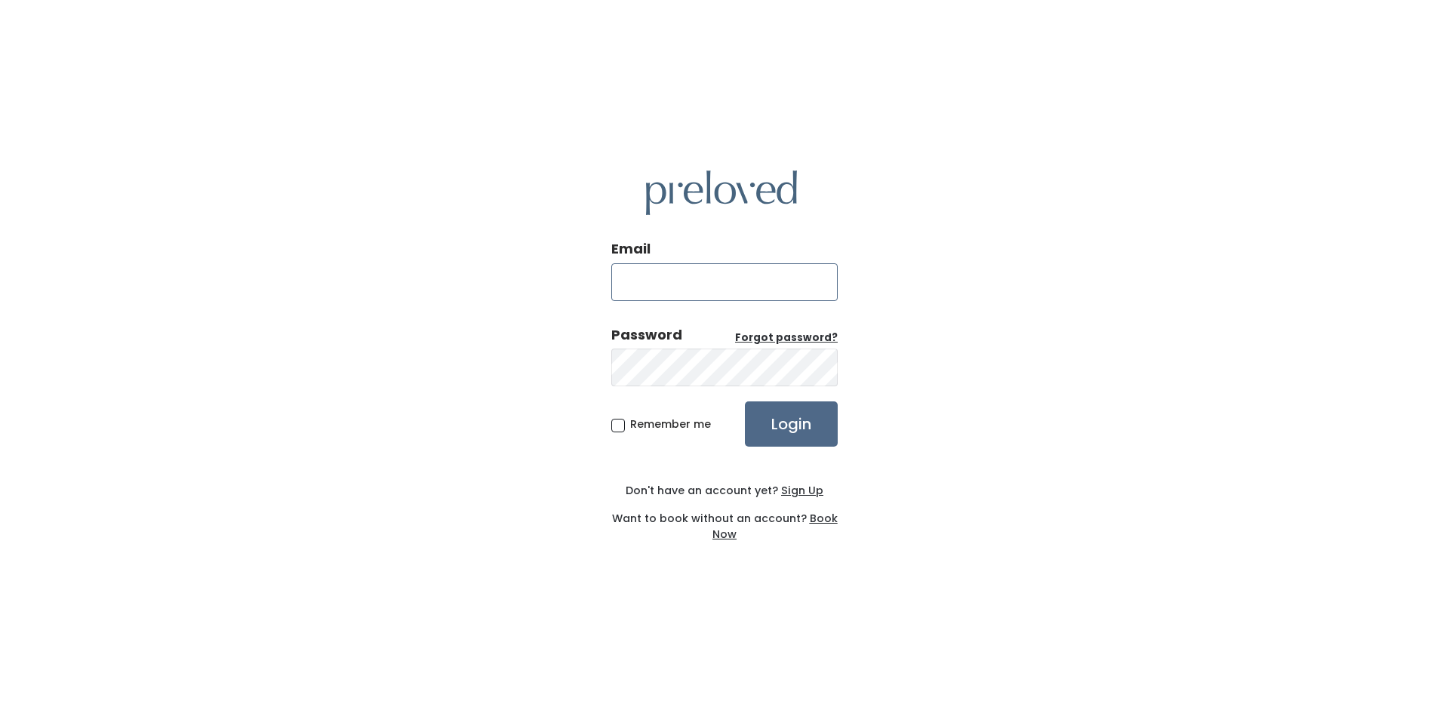
type input "celeste.winegar@gmail.com"
click at [783, 430] on input "Login" at bounding box center [791, 424] width 93 height 45
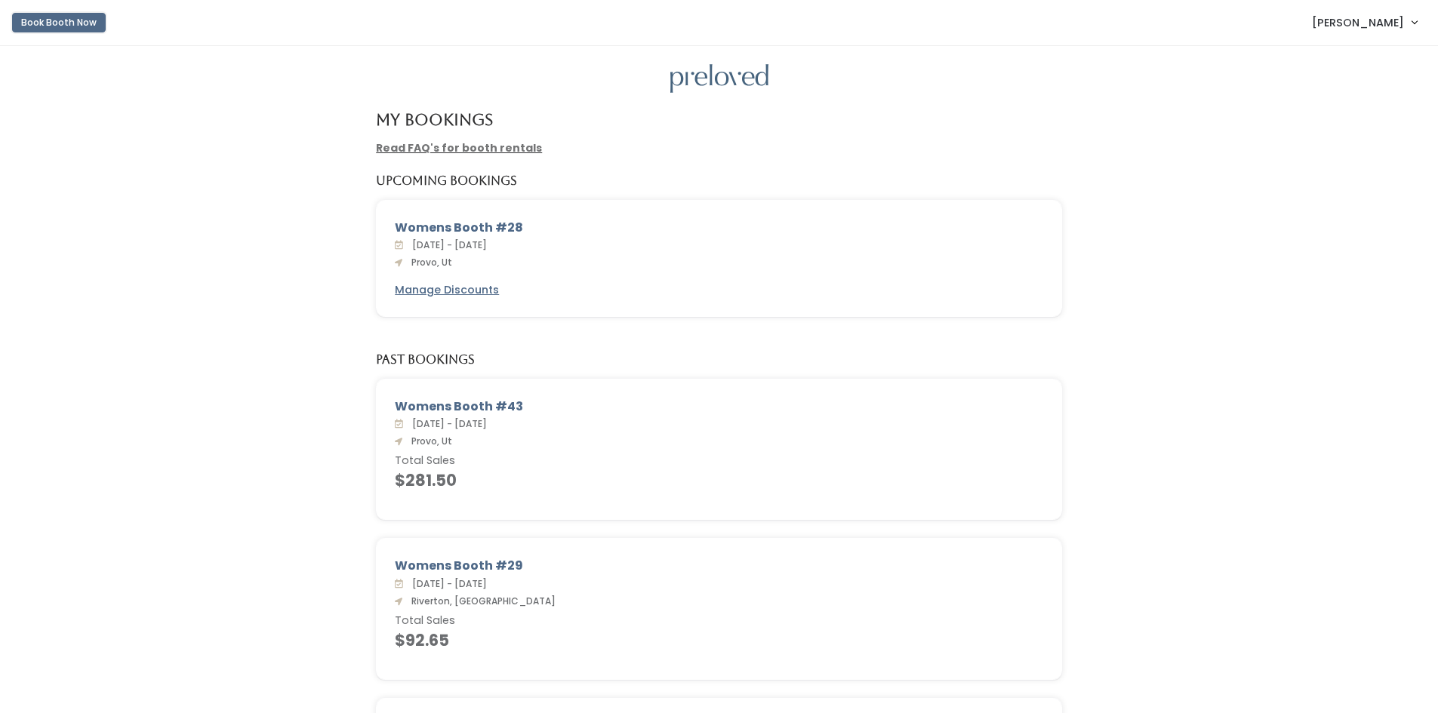
click at [69, 25] on button "Book Booth Now" at bounding box center [59, 23] width 94 height 20
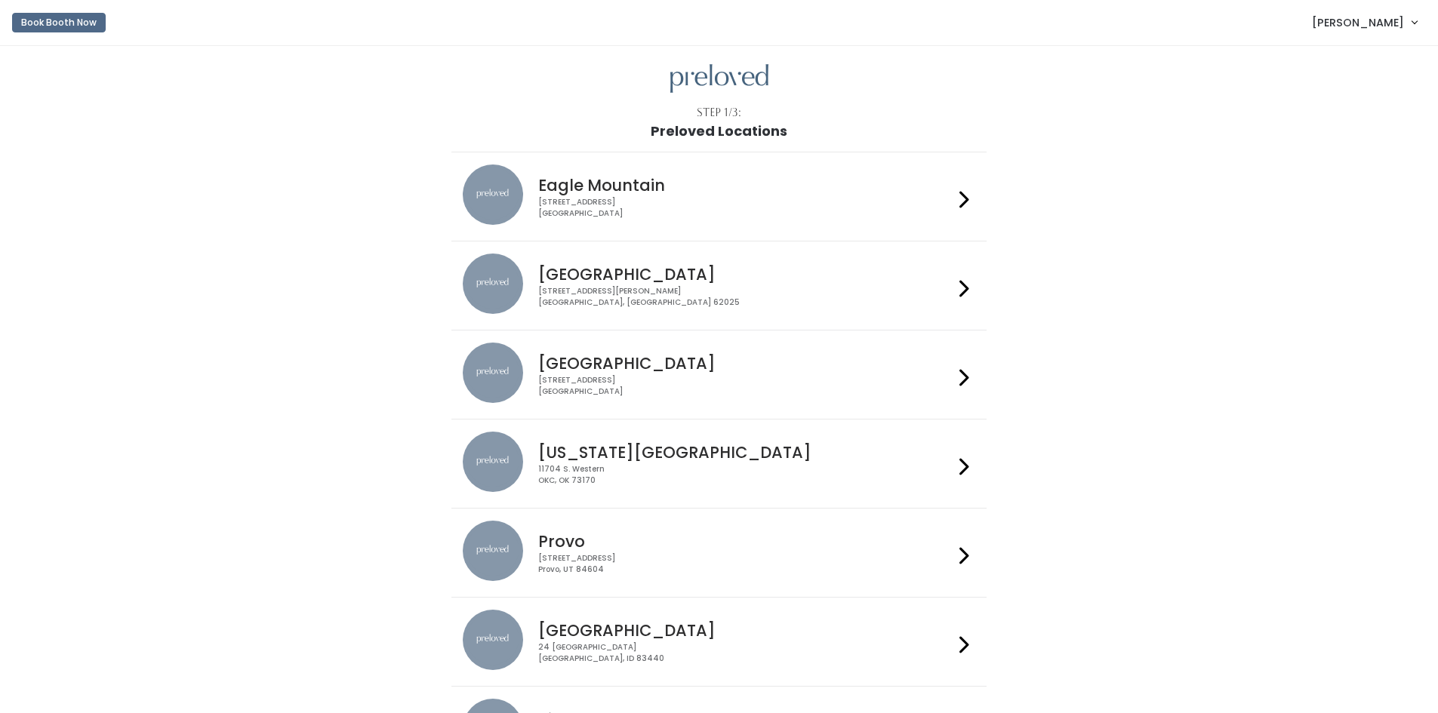
click at [562, 544] on h4 "Provo" at bounding box center [745, 541] width 415 height 17
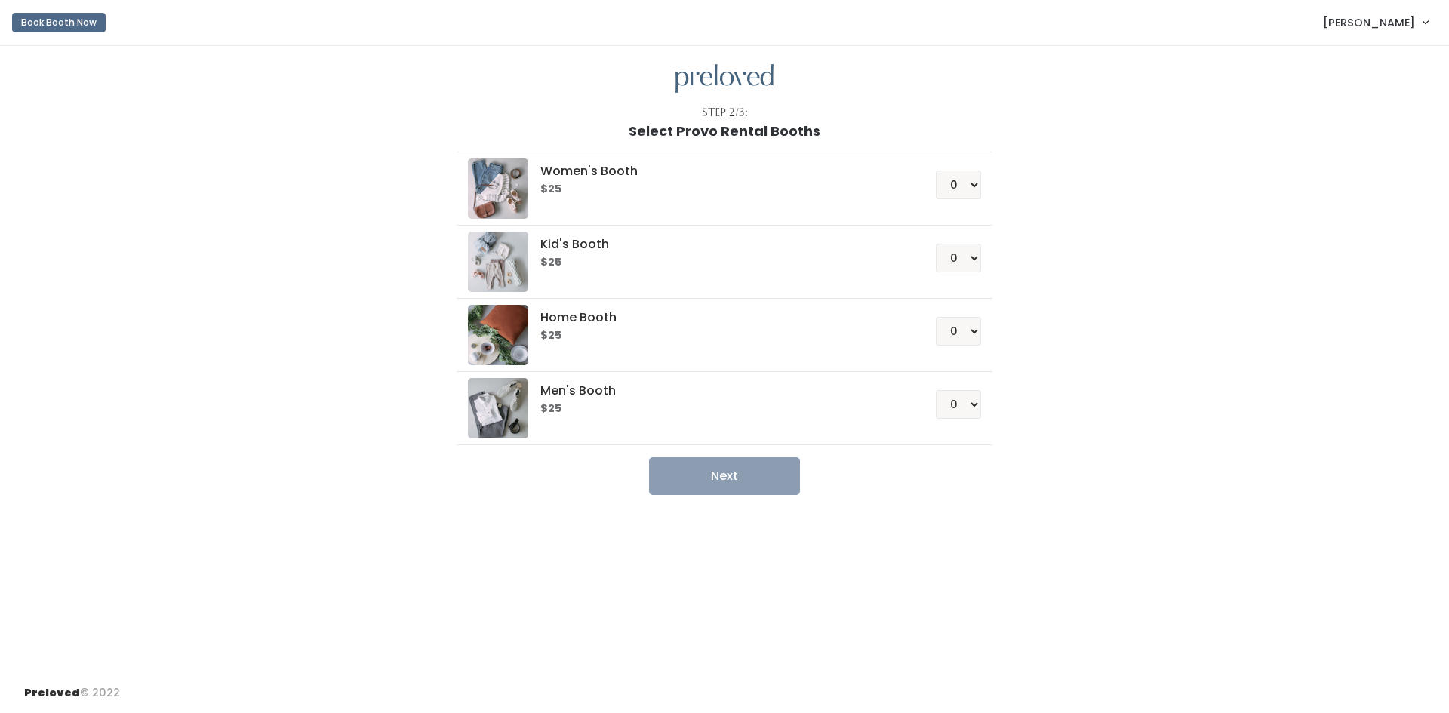
click at [711, 196] on h6 "$25" at bounding box center [720, 189] width 359 height 12
click at [964, 329] on select "0 1 2 3 4" at bounding box center [958, 331] width 45 height 29
select select "1"
click at [936, 317] on select "0 1 2 3 4" at bounding box center [958, 331] width 45 height 29
click at [733, 473] on button "Next" at bounding box center [724, 476] width 151 height 38
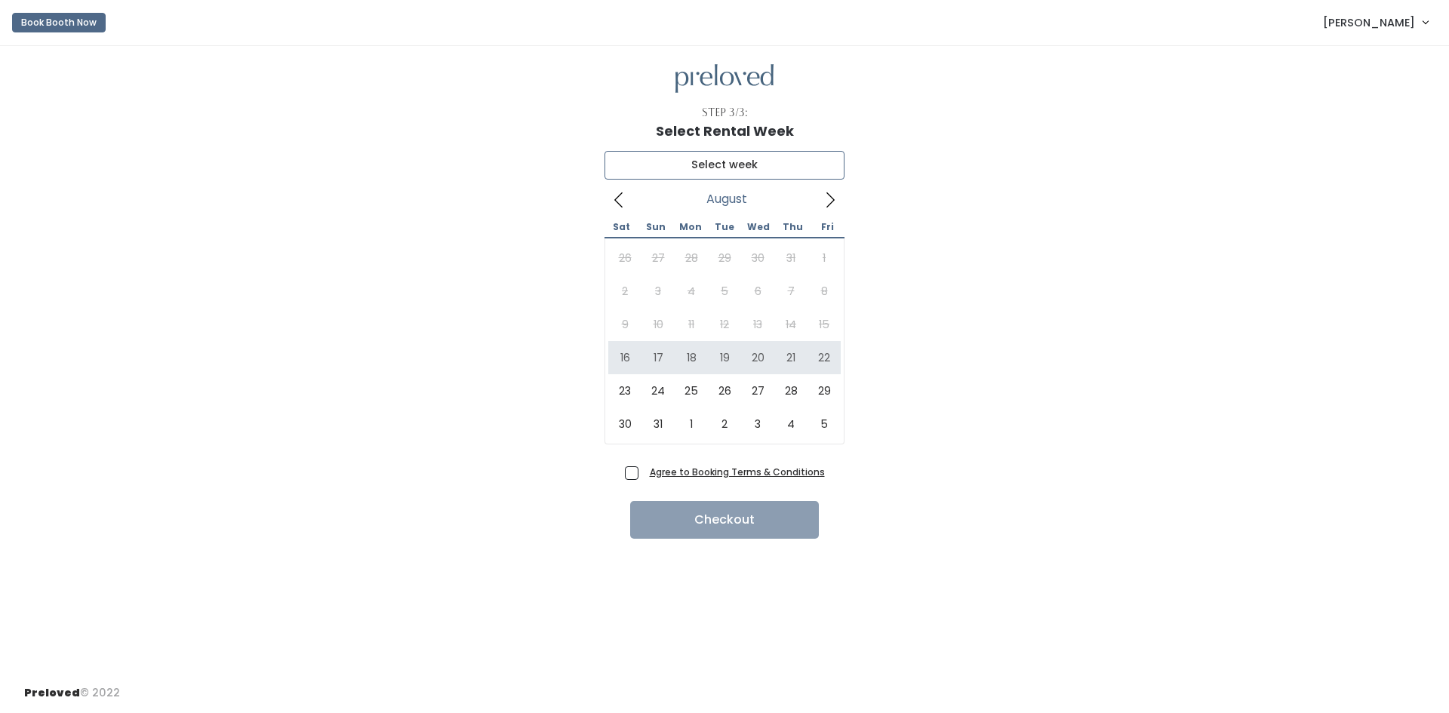
type input "[DATE] to [DATE]"
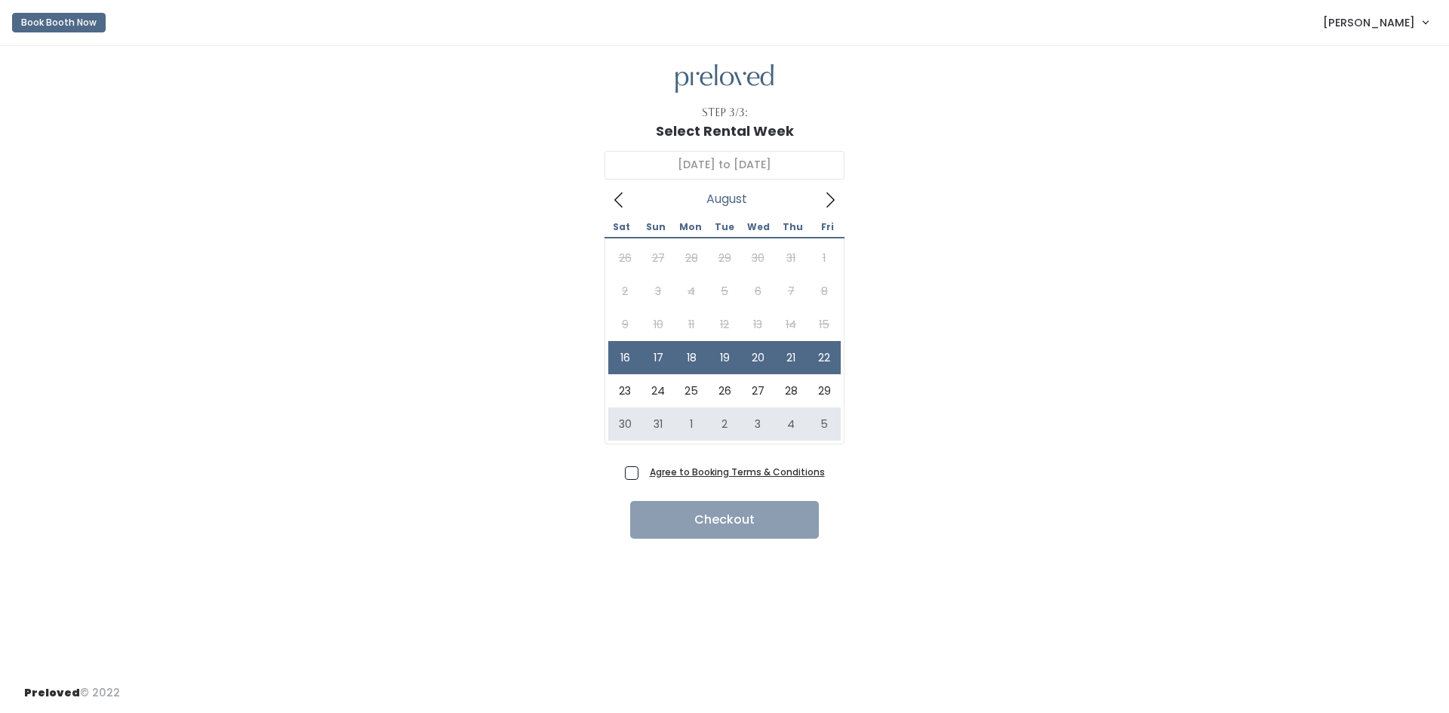
click at [644, 471] on span "Agree to Booking Terms & Conditions" at bounding box center [734, 471] width 181 height 15
click at [644, 471] on input "Agree to Booking Terms & Conditions" at bounding box center [649, 469] width 10 height 10
checkbox input "true"
click at [712, 522] on button "Checkout" at bounding box center [724, 520] width 189 height 38
